Goal: Answer question/provide support

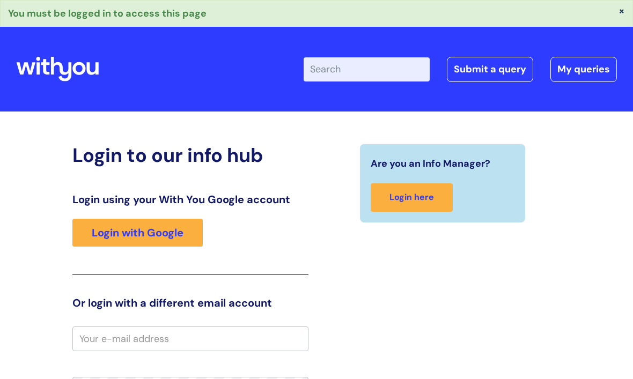
scroll to position [232, 0]
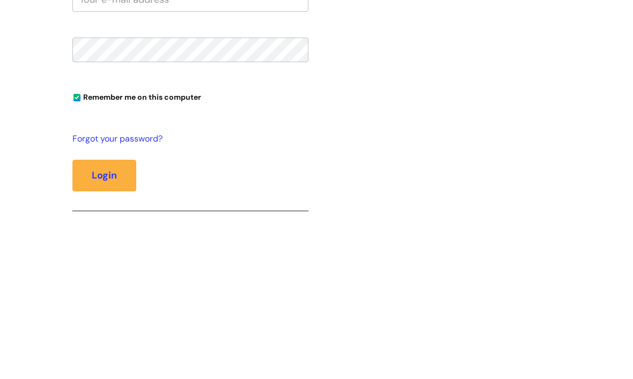
click at [167, 14] on link "Login with Google" at bounding box center [137, 1] width 130 height 28
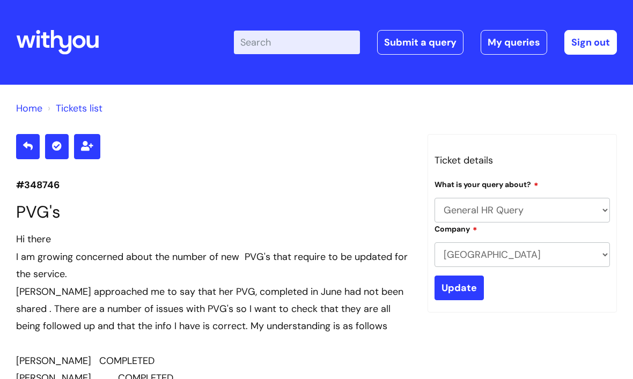
select select "General HR Query"
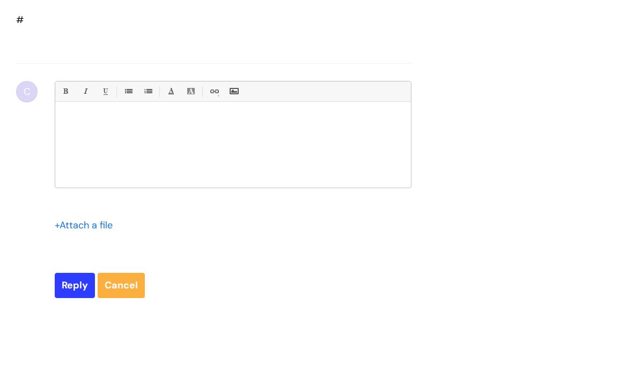
scroll to position [1620, 0]
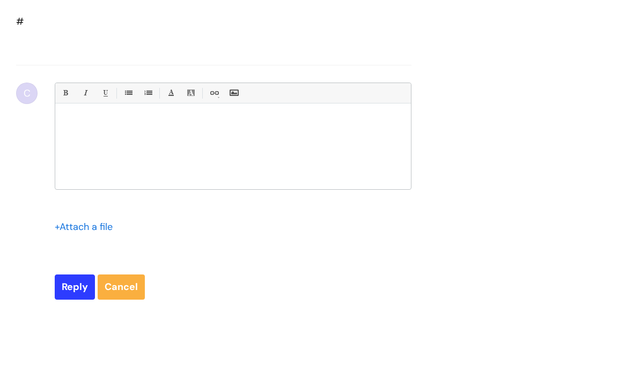
click at [156, 127] on p at bounding box center [233, 122] width 340 height 10
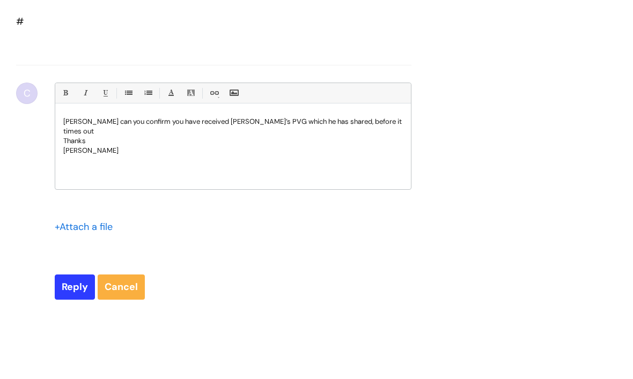
click at [87, 294] on input "Reply" at bounding box center [75, 287] width 40 height 25
type input "Please Wait..."
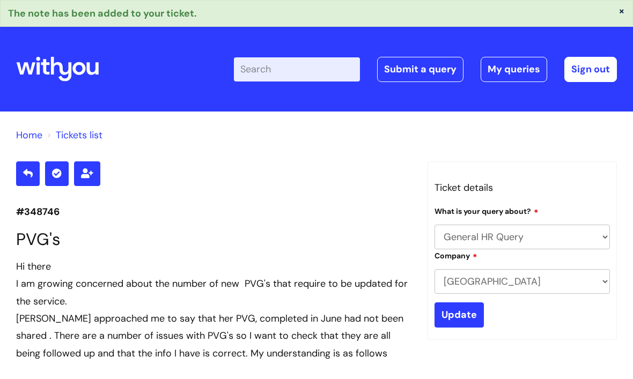
select select "General HR Query"
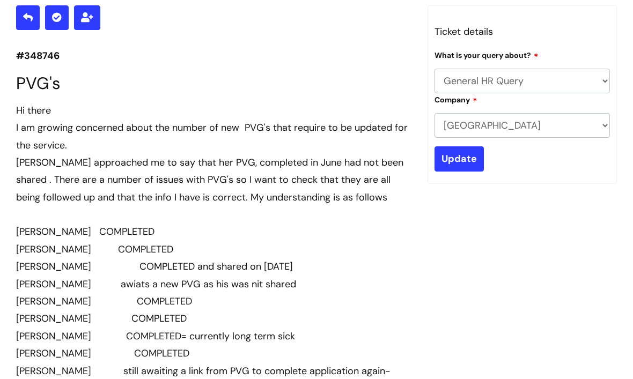
scroll to position [1709, 0]
